Goal: Find specific page/section: Find specific page/section

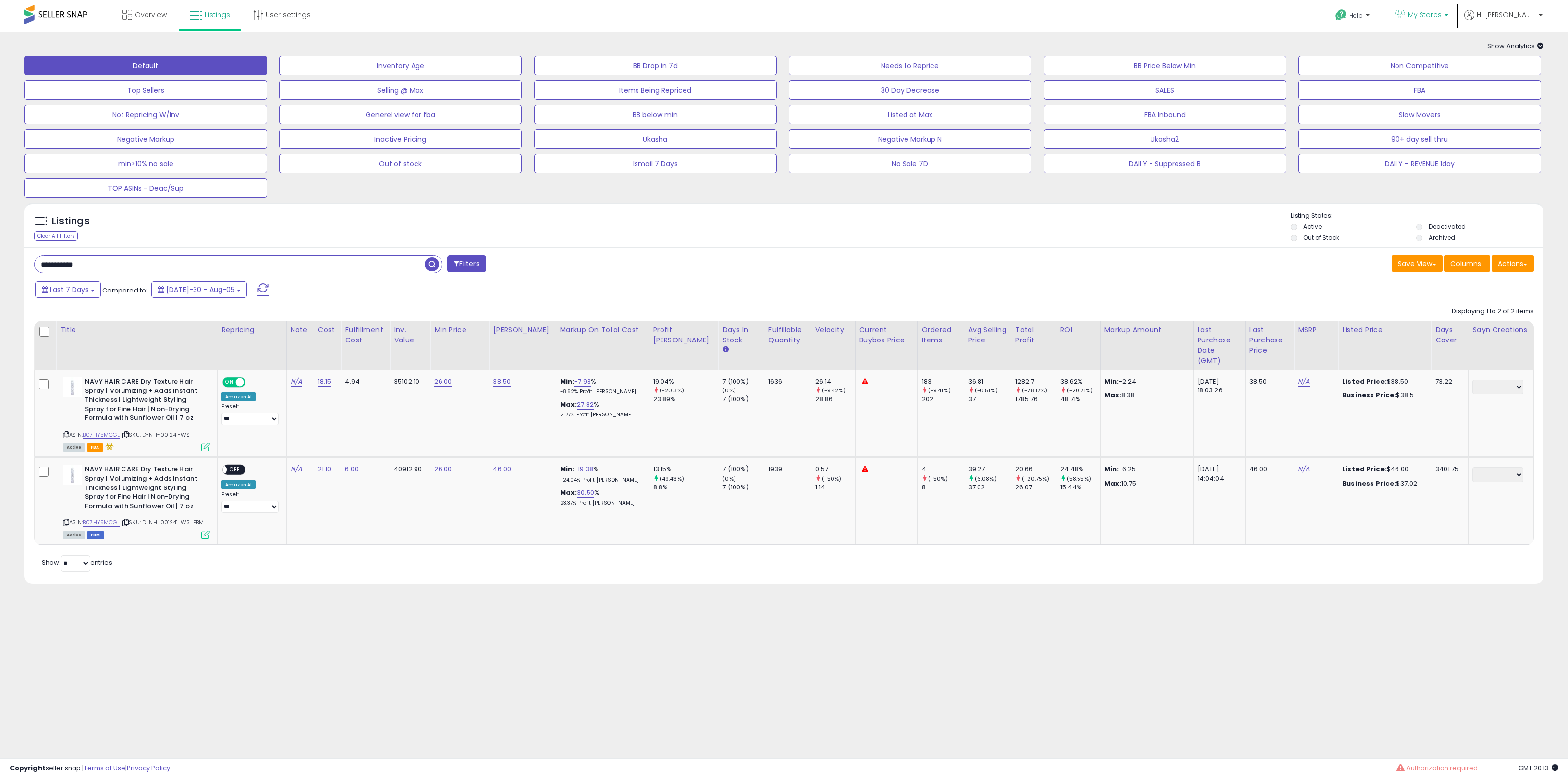
click at [1456, 21] on link "My Stores" at bounding box center [1421, 16] width 68 height 32
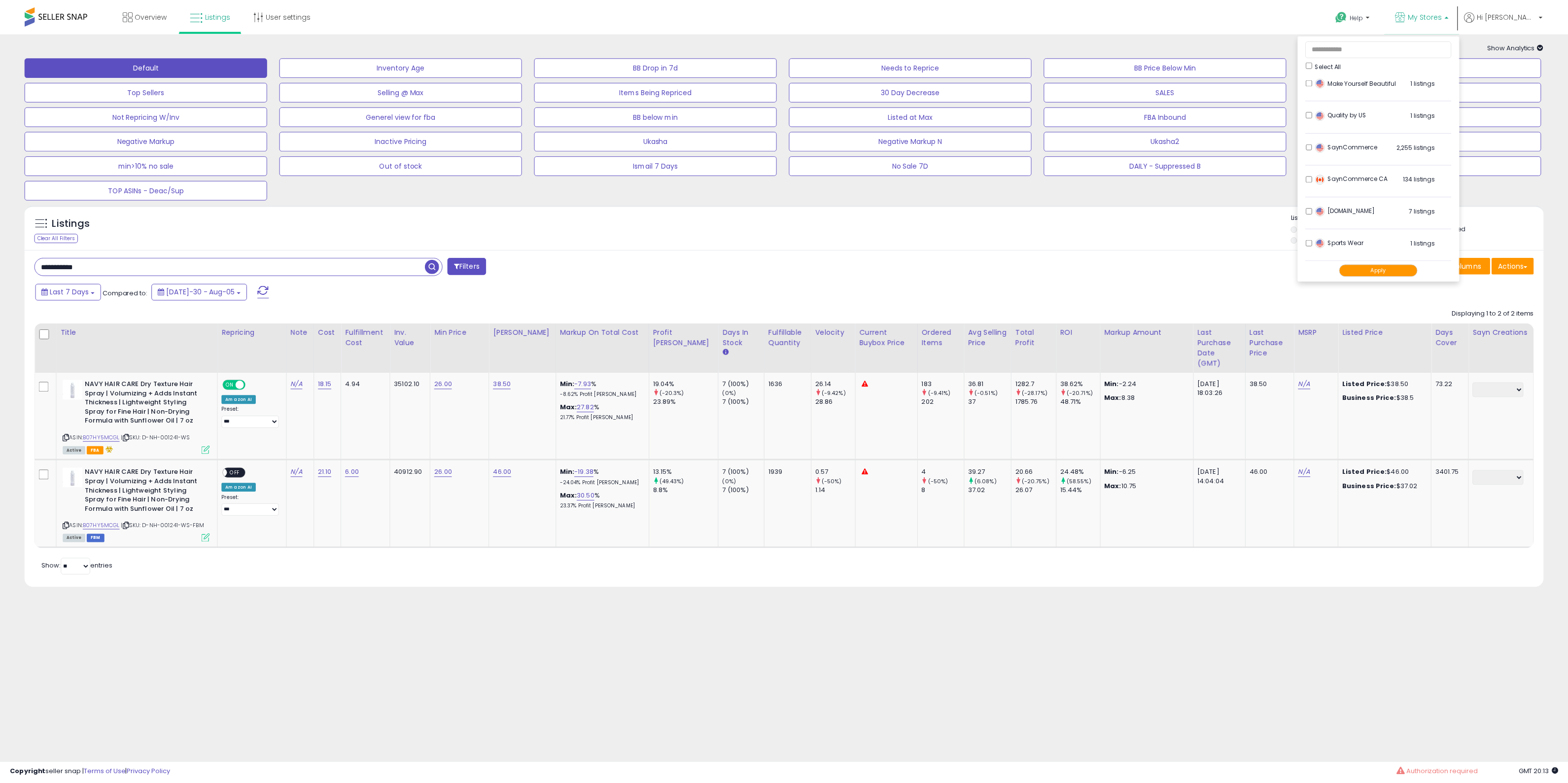
scroll to position [329, 0]
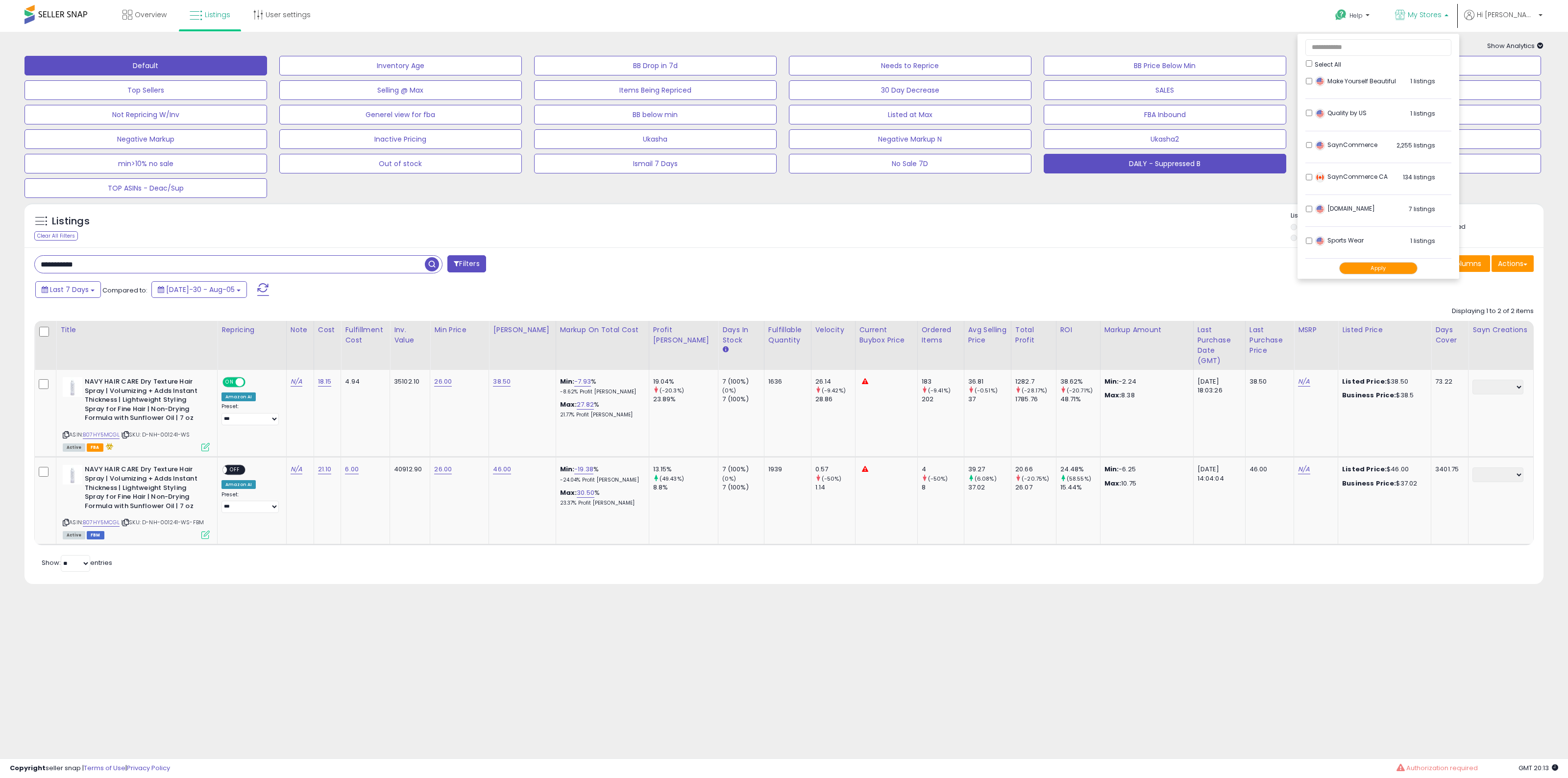
click at [522, 75] on button "DAILY - Suppressed B" at bounding box center [400, 65] width 243 height 19
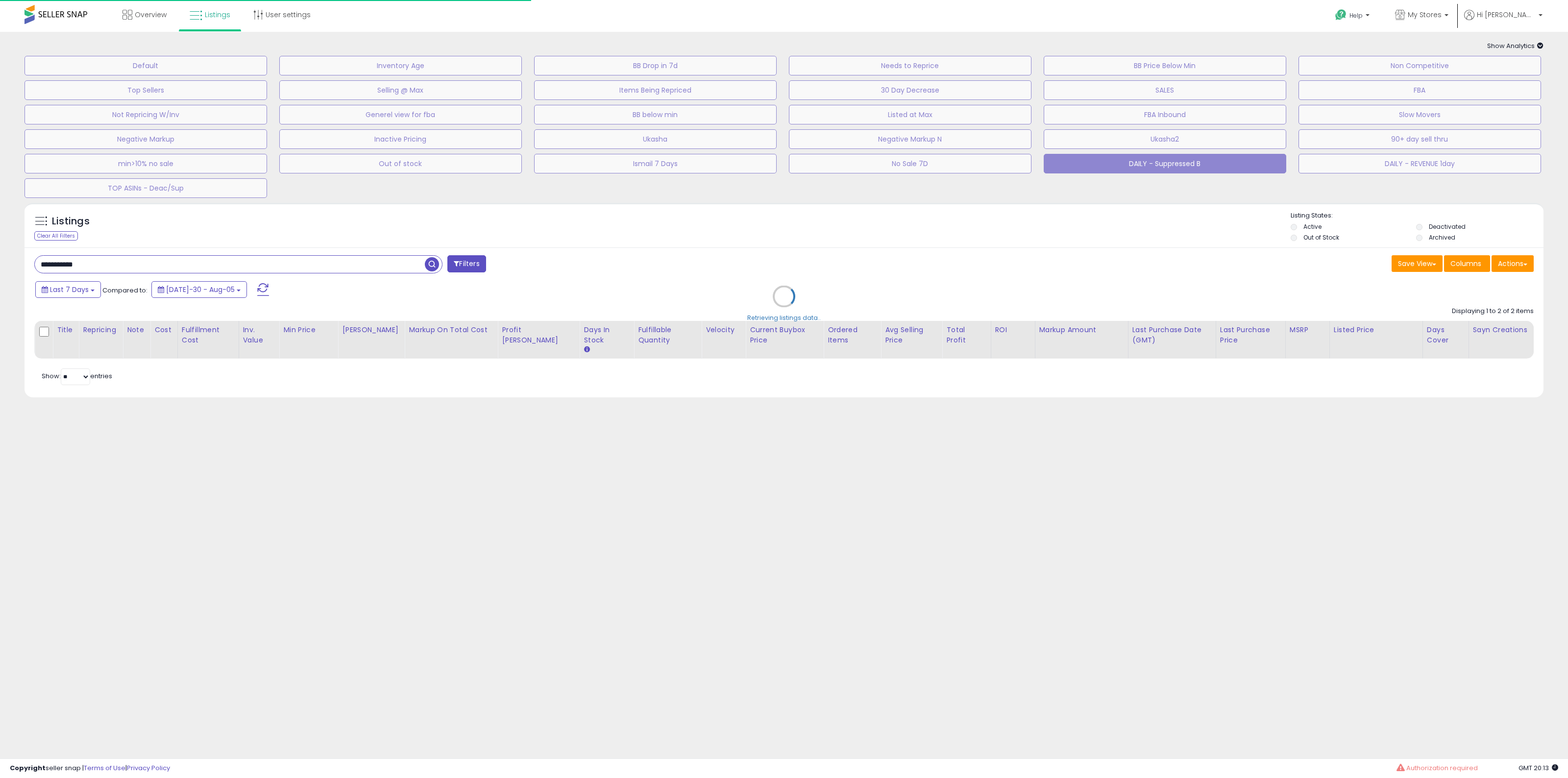
select select "**"
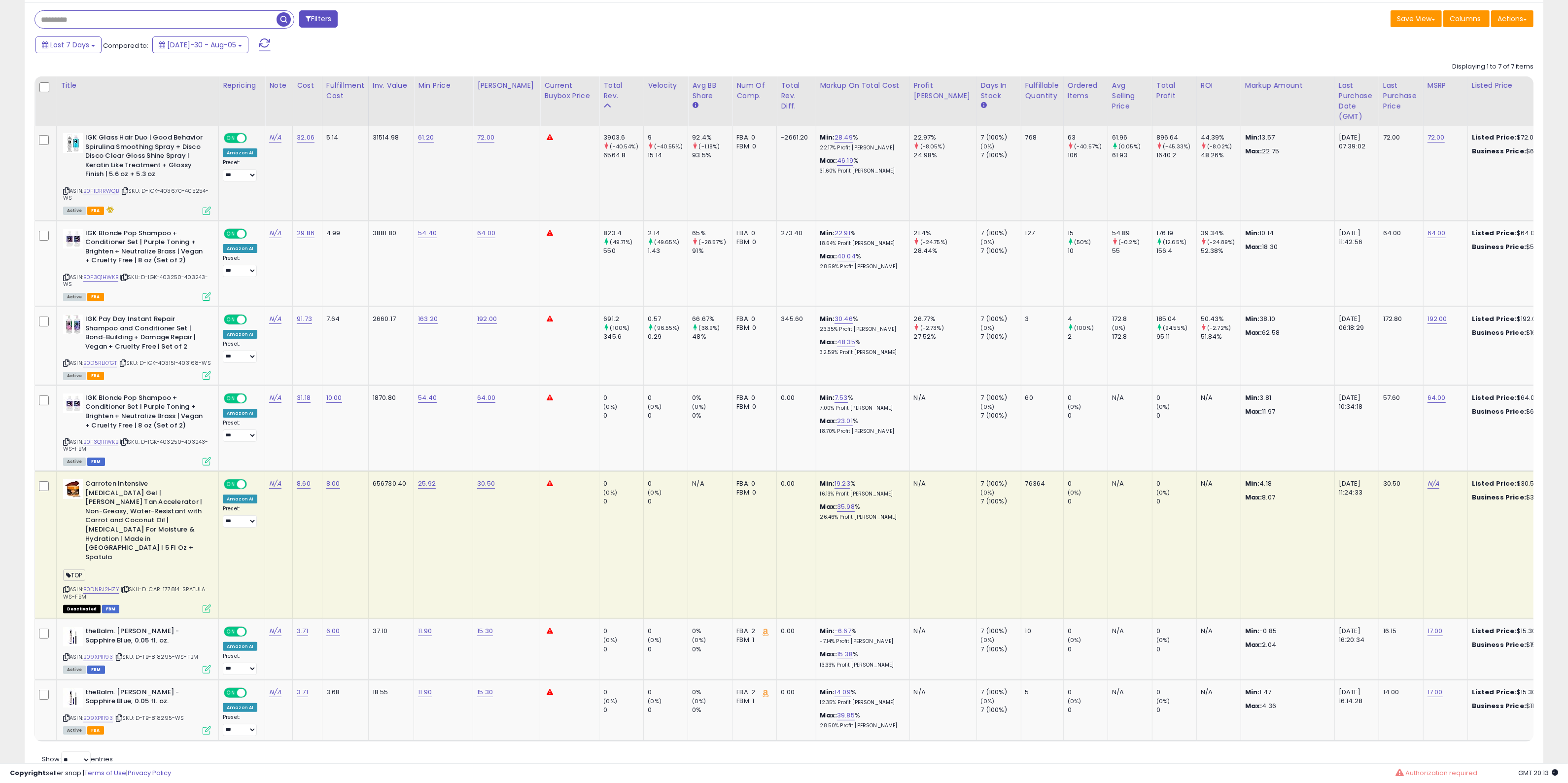
scroll to position [260, 0]
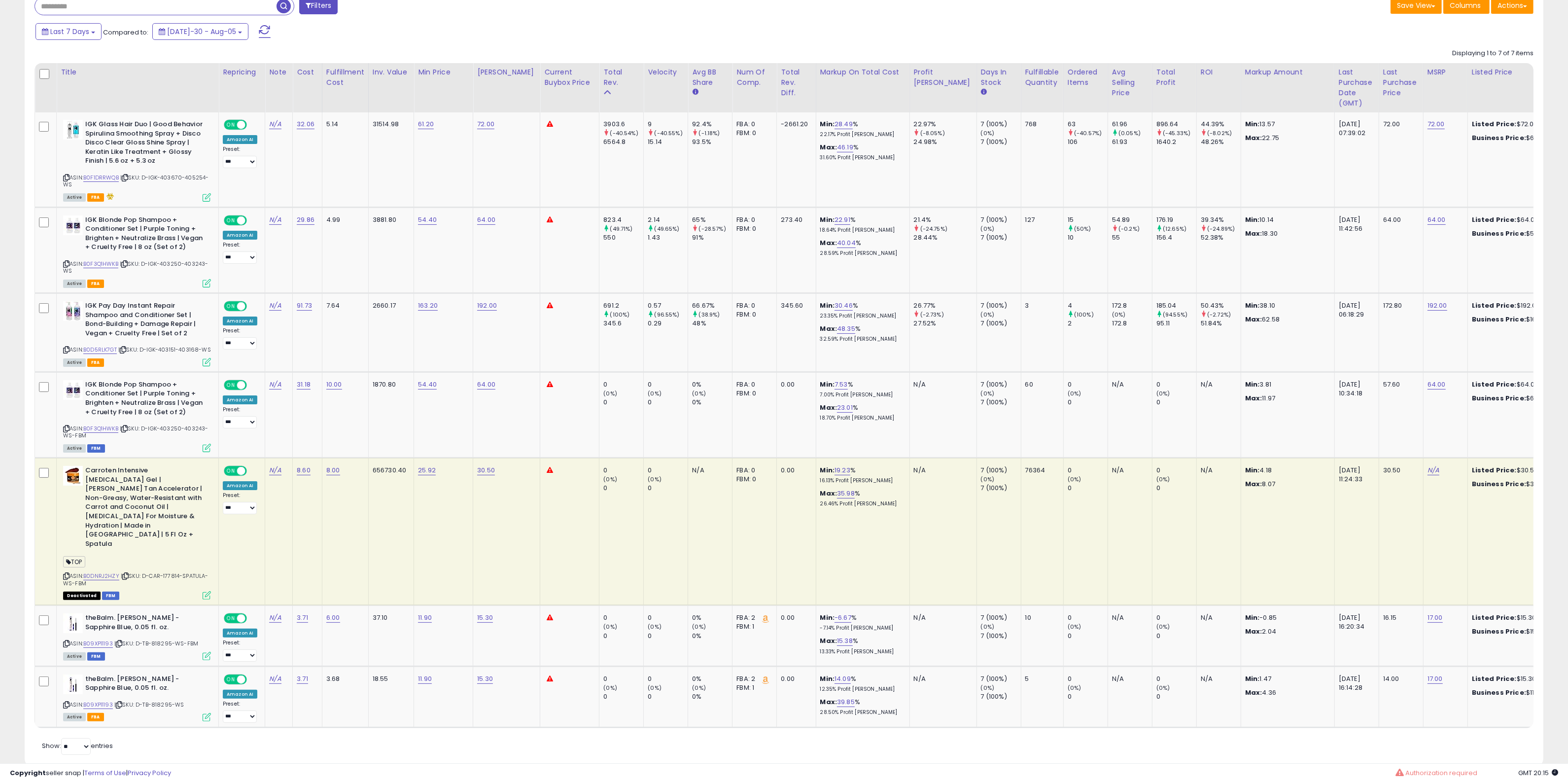
click at [242, 9] on input "text" at bounding box center [156, 6] width 242 height 17
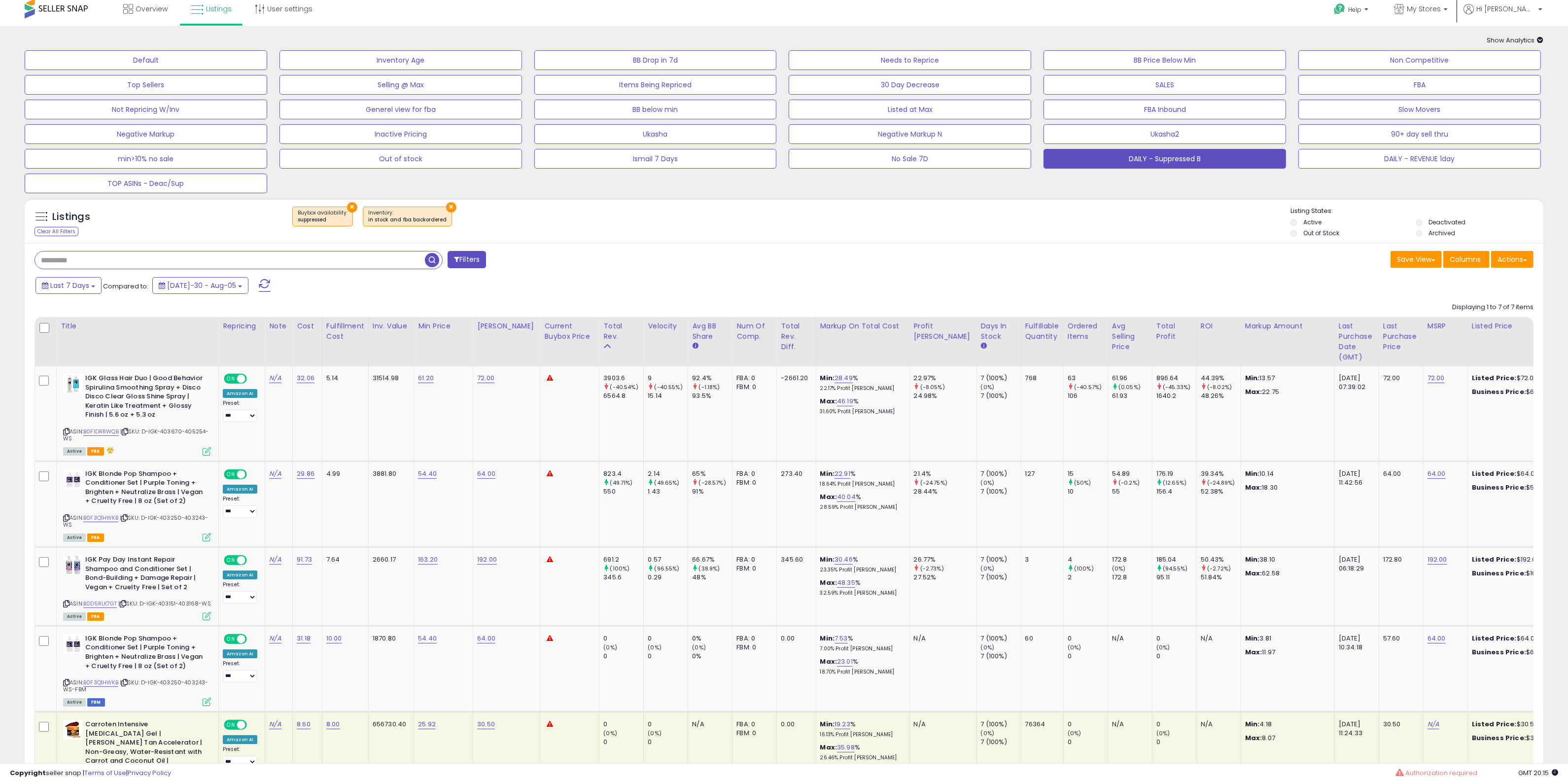
scroll to position [0, 0]
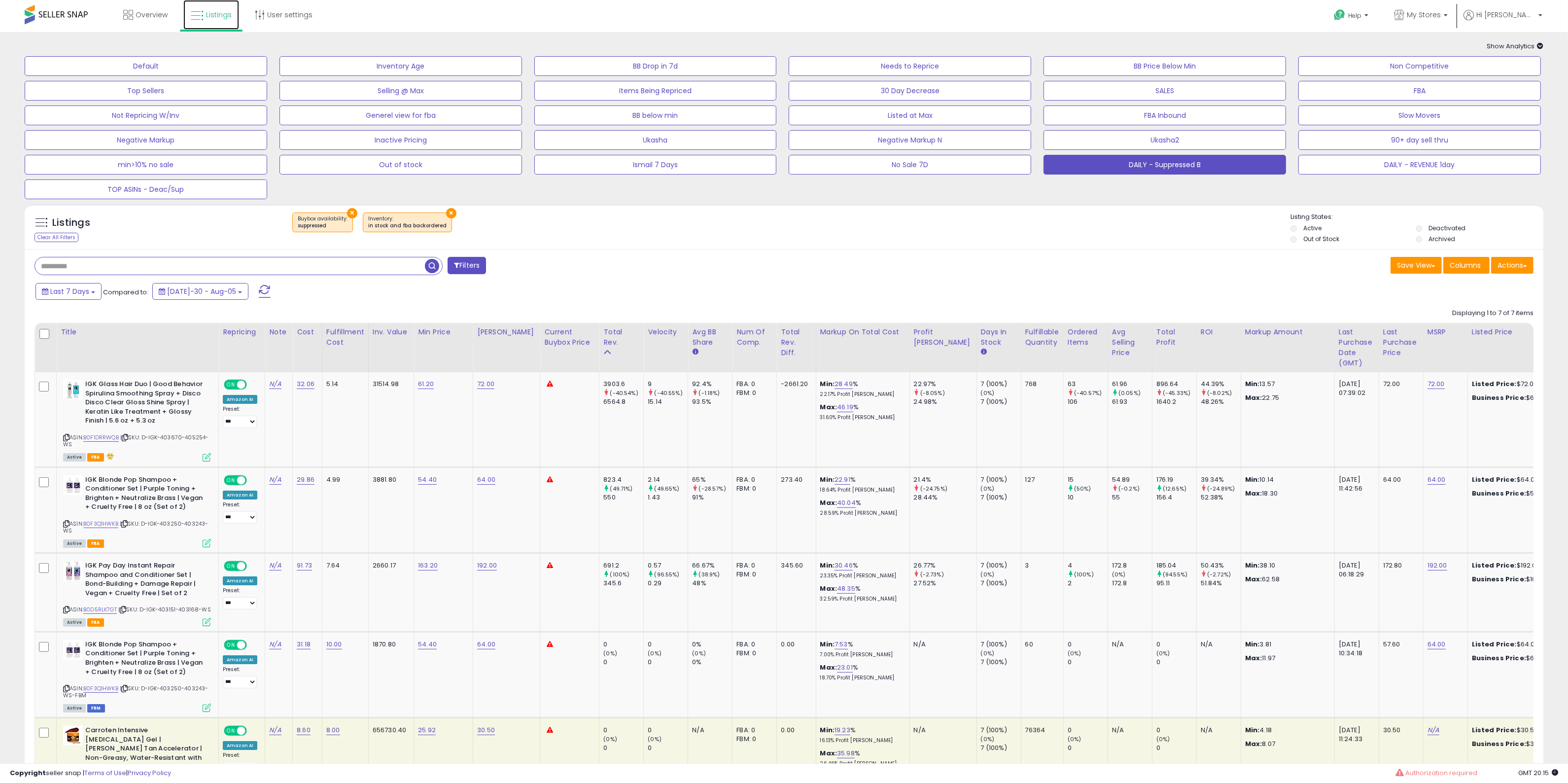
click at [228, 13] on span "Listings" at bounding box center [219, 15] width 25 height 10
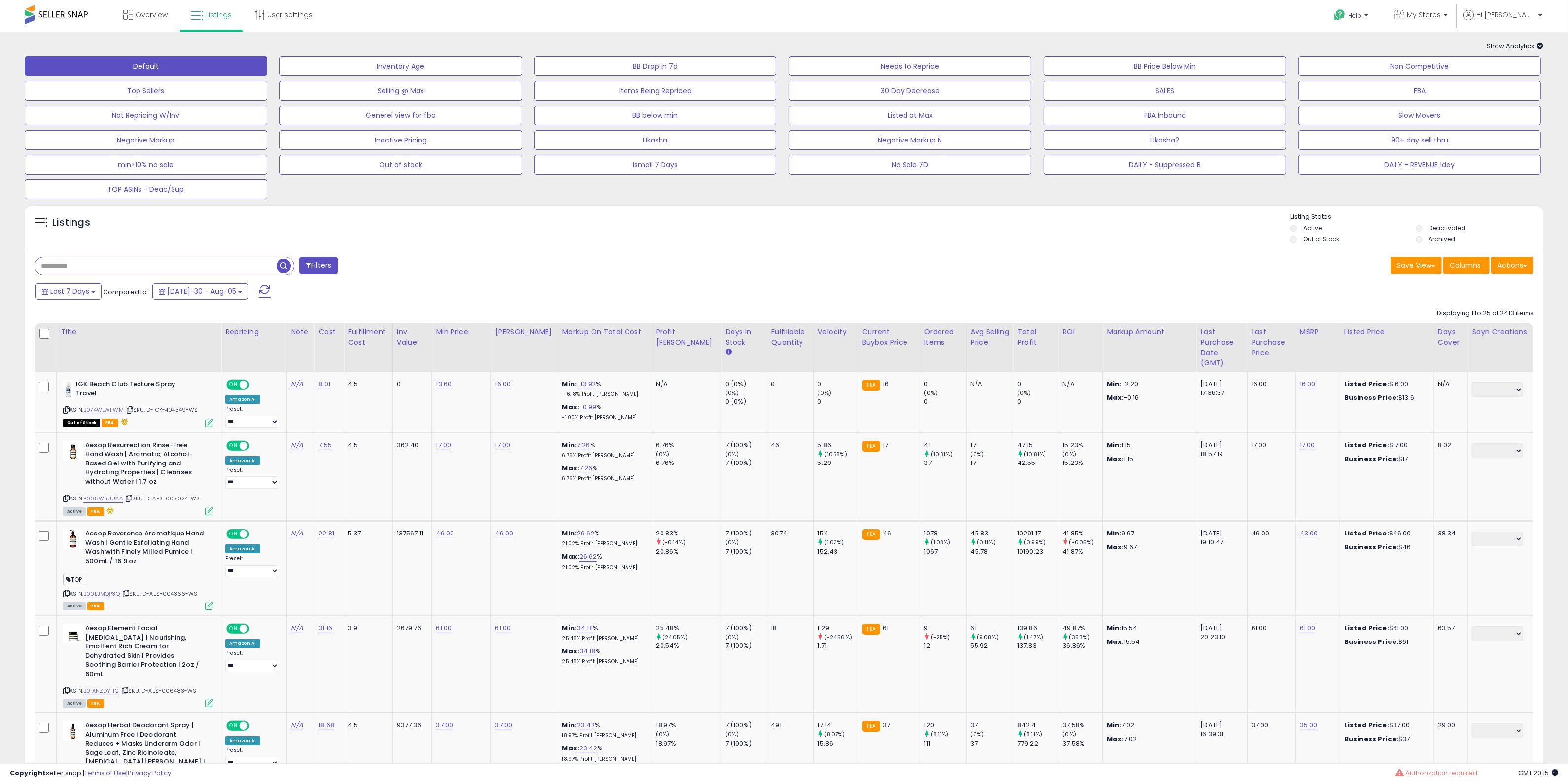
click at [184, 268] on input "text" at bounding box center [230, 265] width 390 height 17
paste input "**********"
type input "**********"
click at [259, 289] on span at bounding box center [265, 291] width 12 height 13
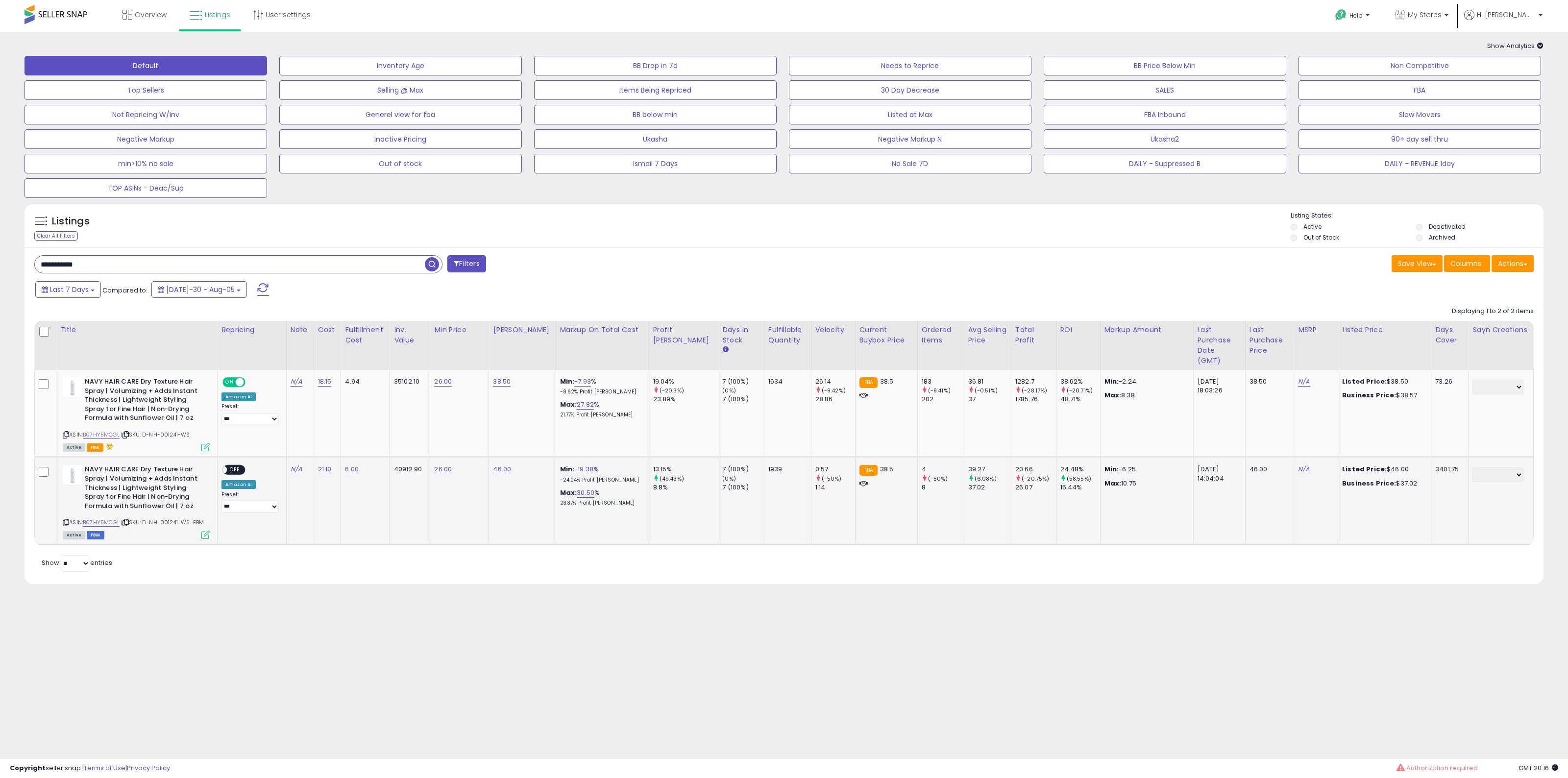
click at [206, 531] on icon at bounding box center [205, 535] width 8 height 8
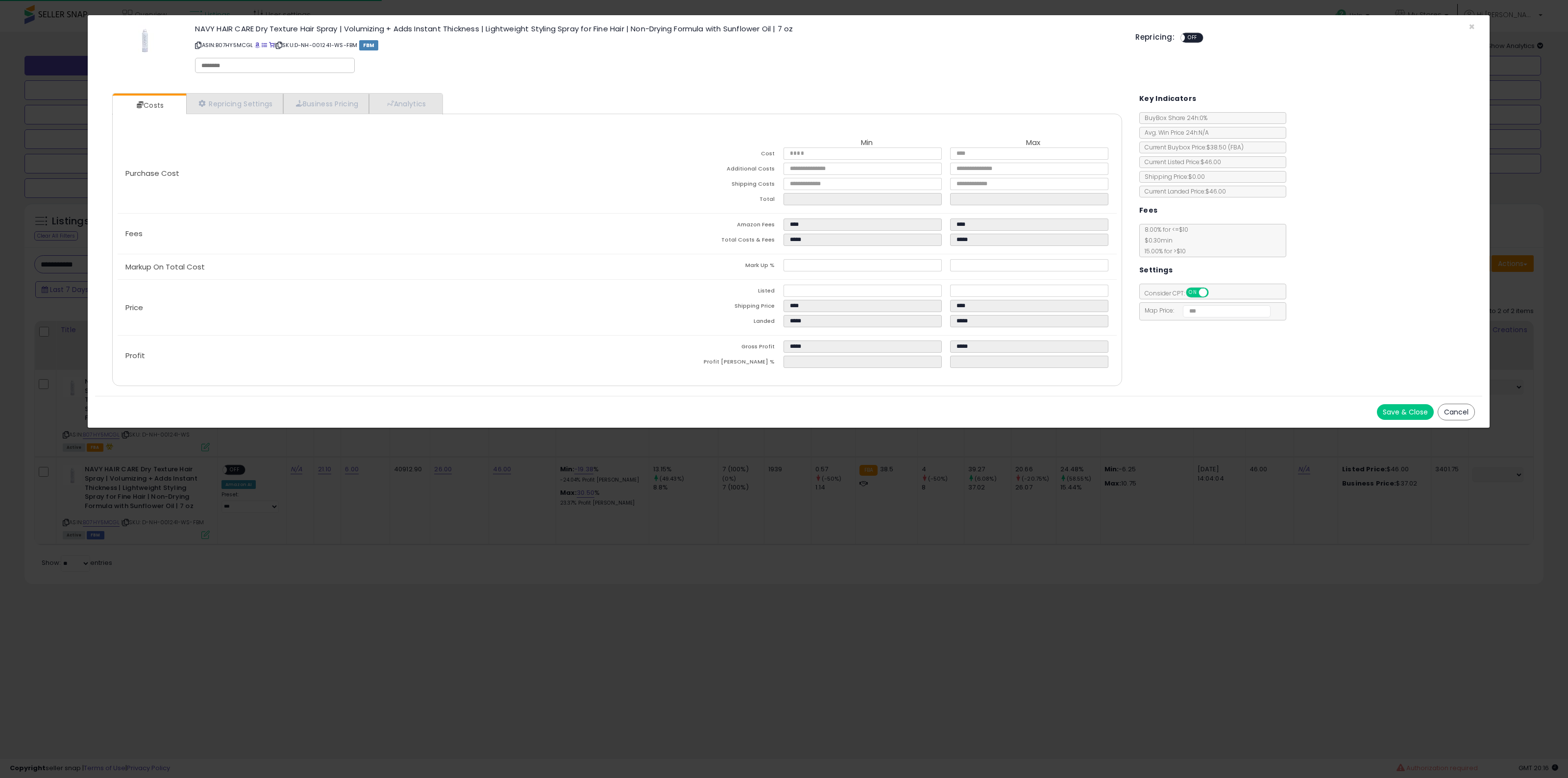
click at [1449, 415] on button "Cancel" at bounding box center [1457, 412] width 37 height 17
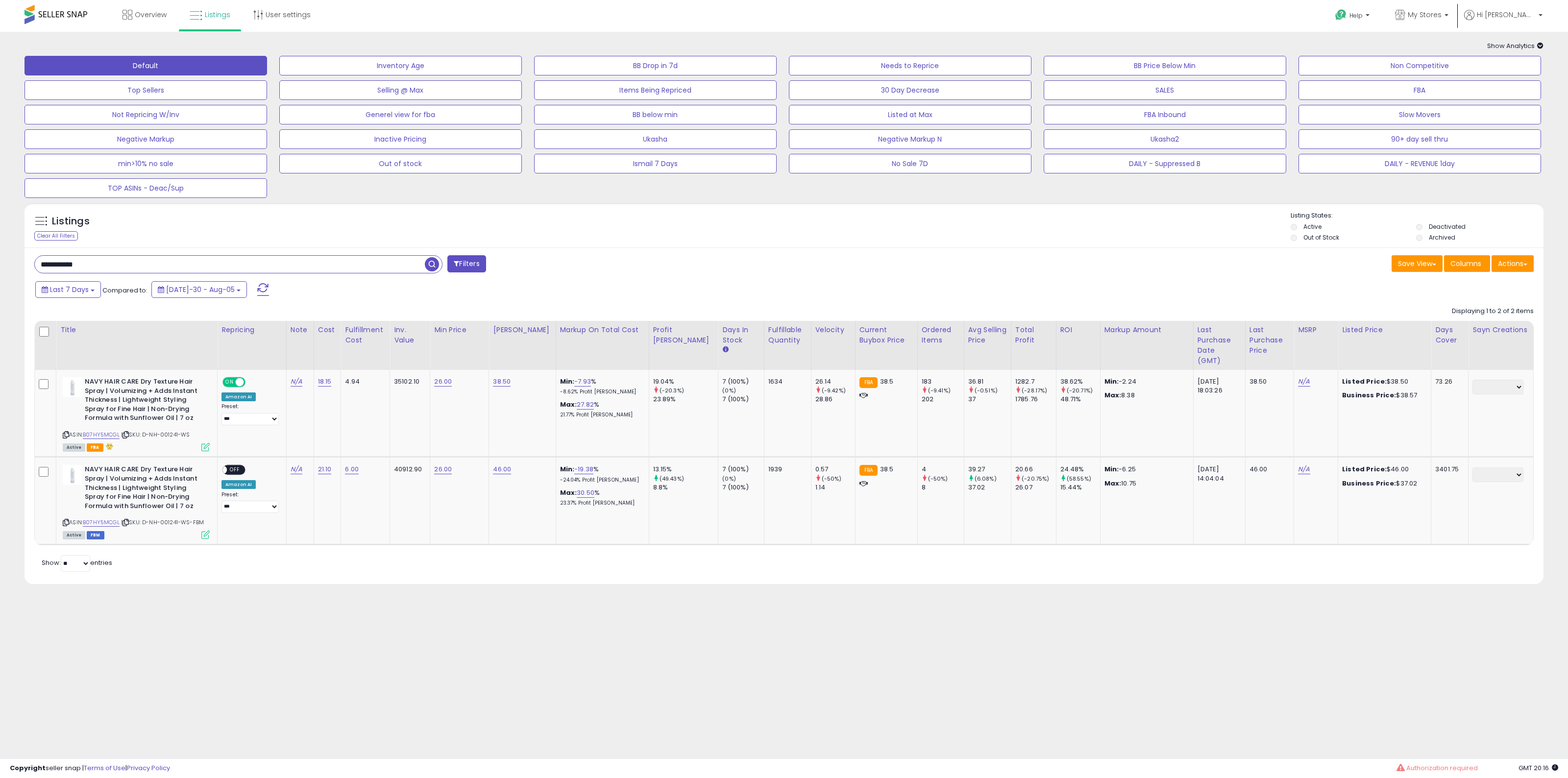
click at [940, 715] on body "Unable to login Retrieving listings data.. has not yet accepted the Terms of Us…" at bounding box center [784, 389] width 1568 height 778
click at [935, 692] on body "Unable to login Retrieving listings data.. has not yet accepted the Terms of Us…" at bounding box center [784, 389] width 1568 height 778
